Goal: Transaction & Acquisition: Obtain resource

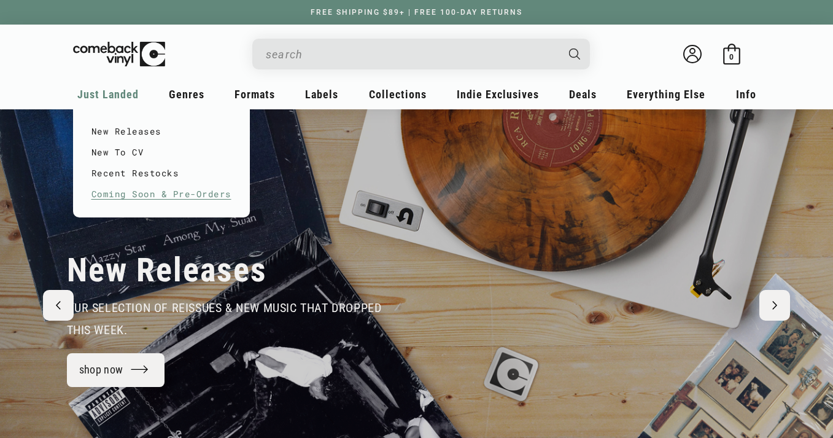
click at [161, 193] on link "Coming Soon & Pre-Orders" at bounding box center [161, 193] width 140 height 21
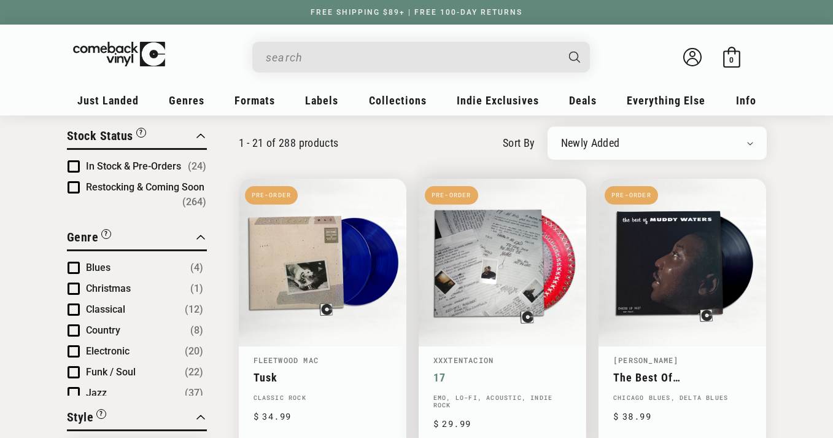
scroll to position [81, 0]
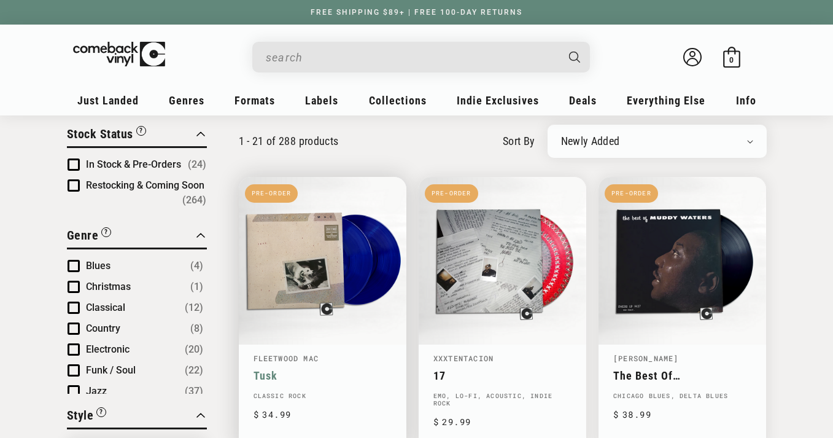
click at [311, 369] on link "Tusk" at bounding box center [322, 375] width 138 height 13
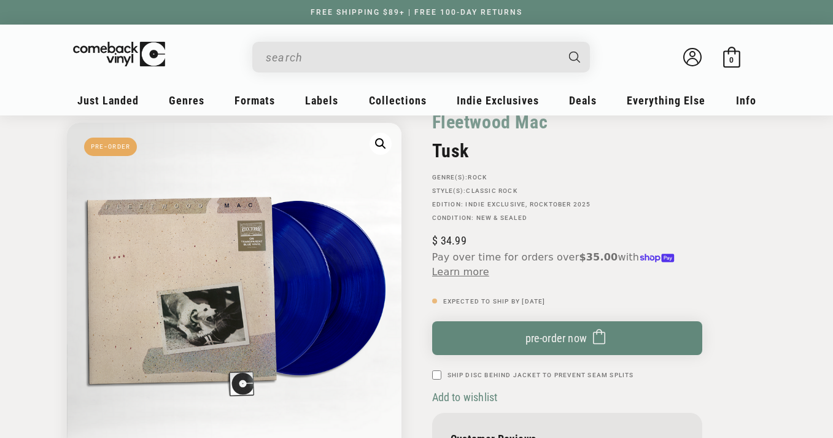
scroll to position [69, 0]
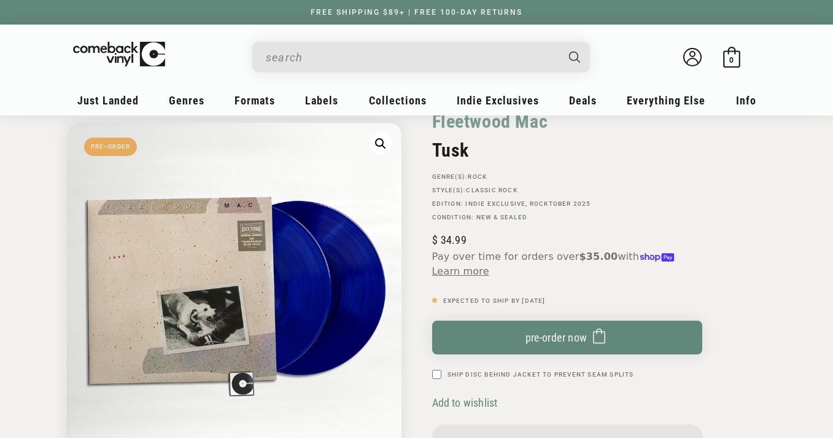
click at [461, 404] on span "Add to wishlist" at bounding box center [465, 402] width 66 height 13
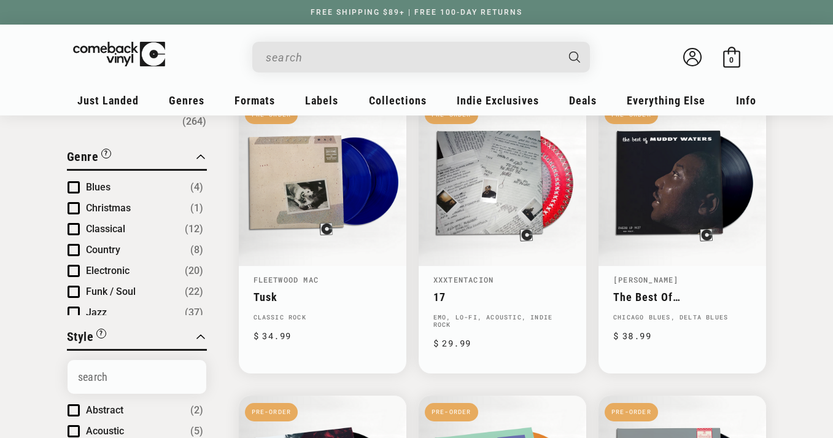
scroll to position [167, 0]
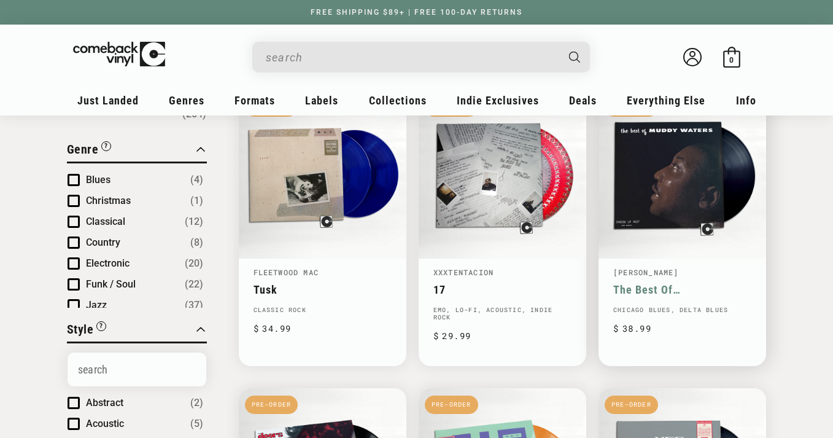
click at [676, 283] on link "The Best Of Muddy Waters" at bounding box center [682, 289] width 138 height 13
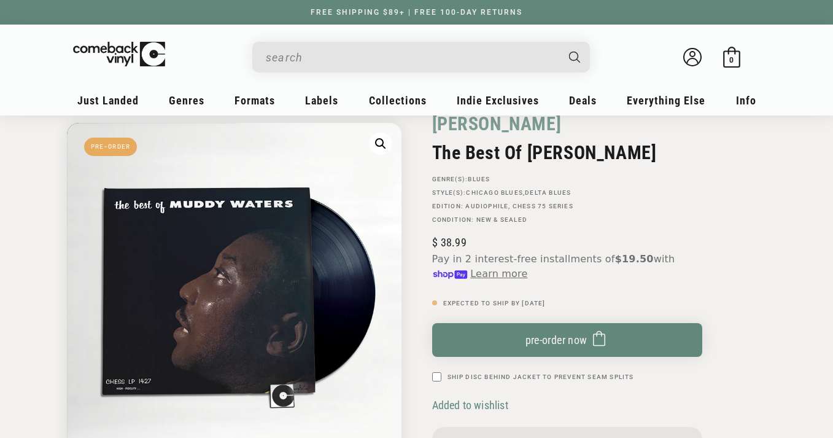
scroll to position [71, 0]
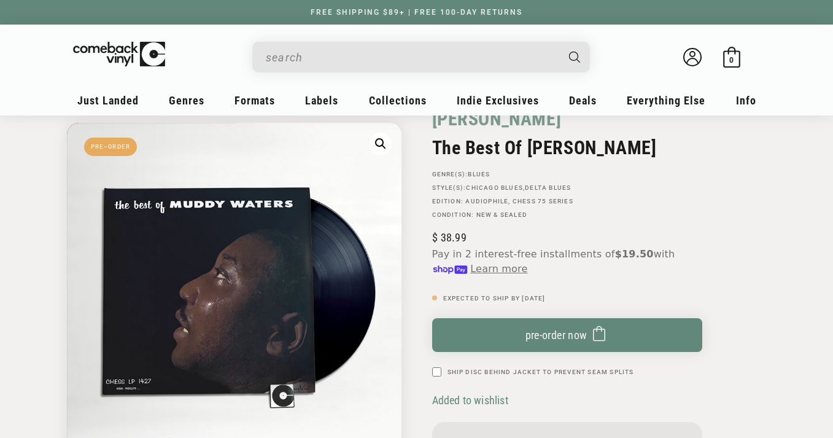
click at [498, 403] on span "Added to wishlist" at bounding box center [470, 399] width 76 height 13
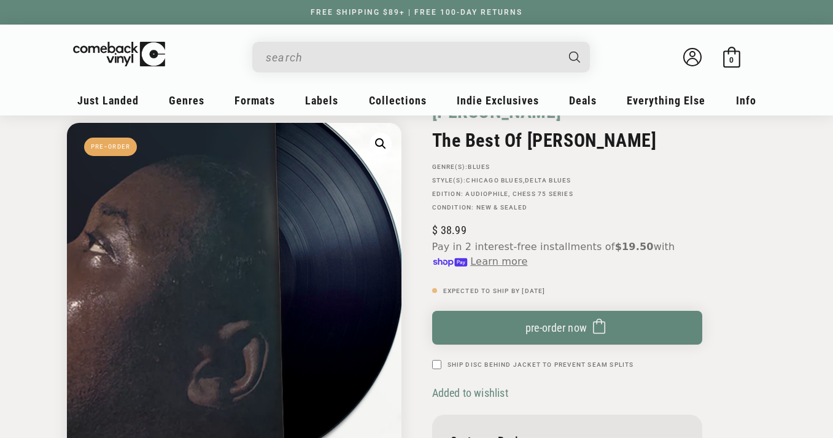
scroll to position [80, 0]
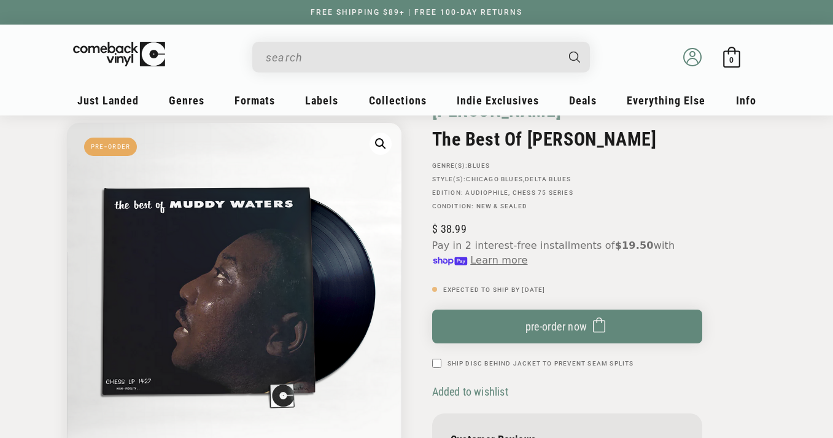
click at [691, 60] on icon at bounding box center [692, 57] width 18 height 18
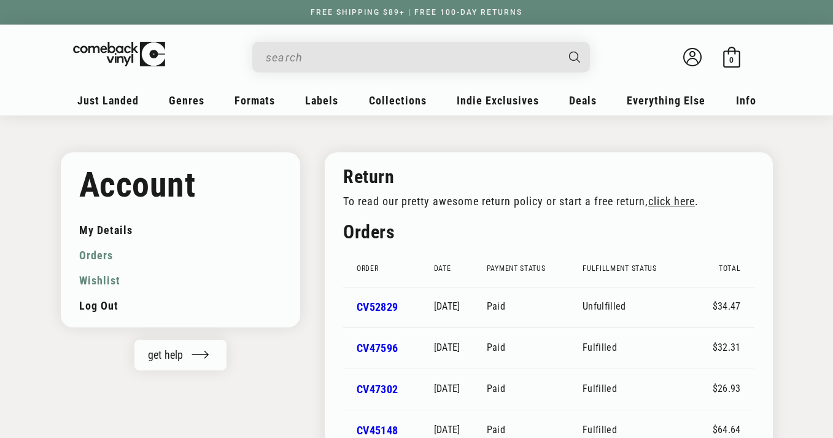
click at [106, 280] on link "Wishlist" at bounding box center [180, 280] width 203 height 25
